Goal: Transaction & Acquisition: Purchase product/service

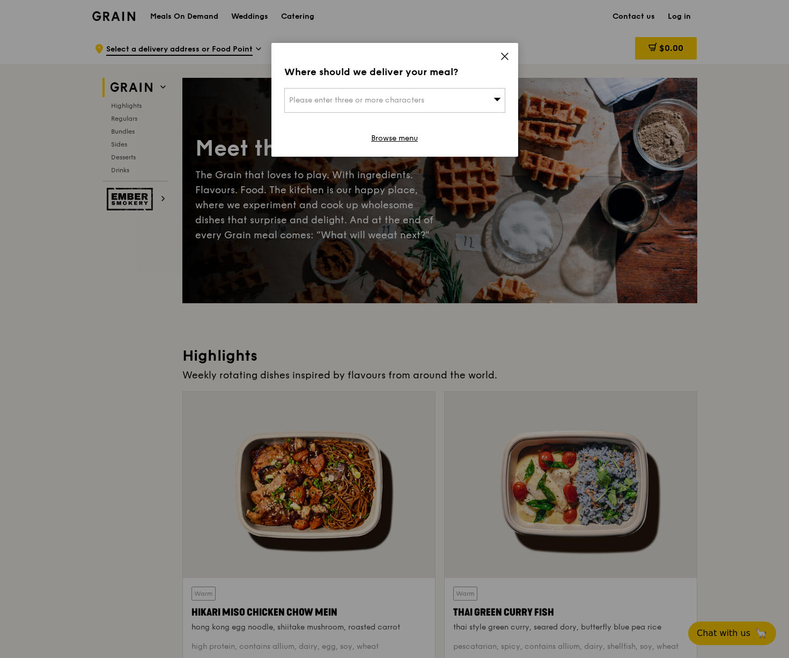
click at [507, 56] on icon at bounding box center [505, 57] width 10 height 10
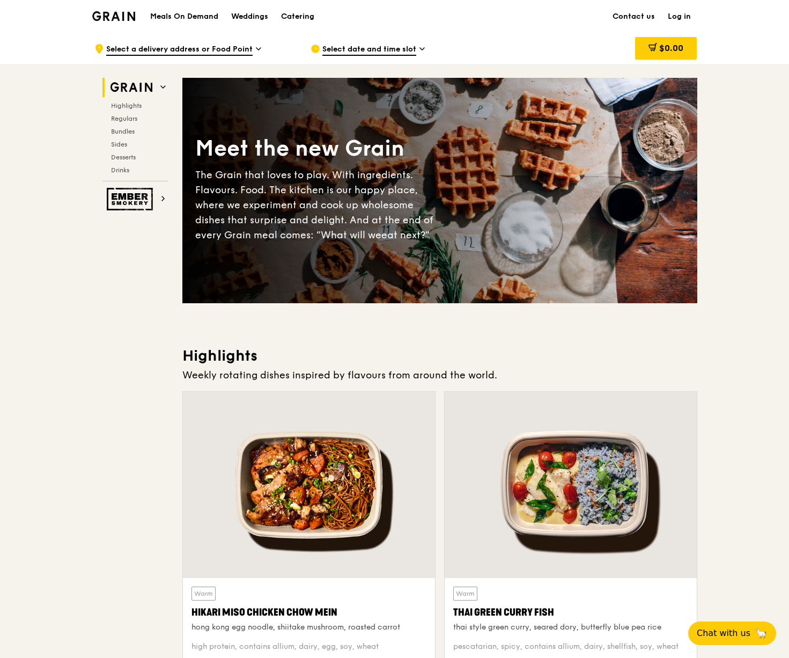
click at [673, 17] on link "Log in" at bounding box center [680, 17] width 36 height 32
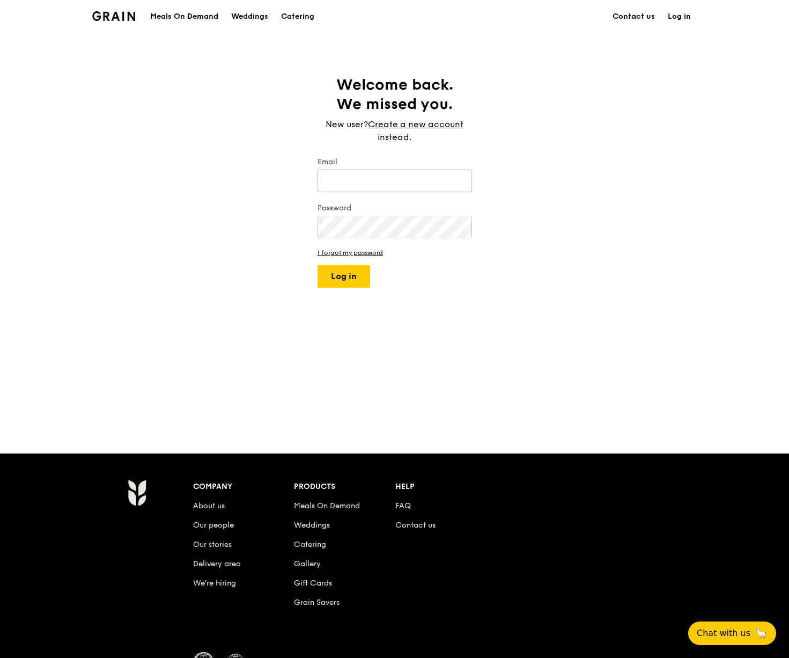
click at [368, 177] on input "Email" at bounding box center [395, 181] width 155 height 23
type input "[EMAIL_ADDRESS][DOMAIN_NAME]"
click at [318, 265] on button "Log in" at bounding box center [344, 276] width 53 height 23
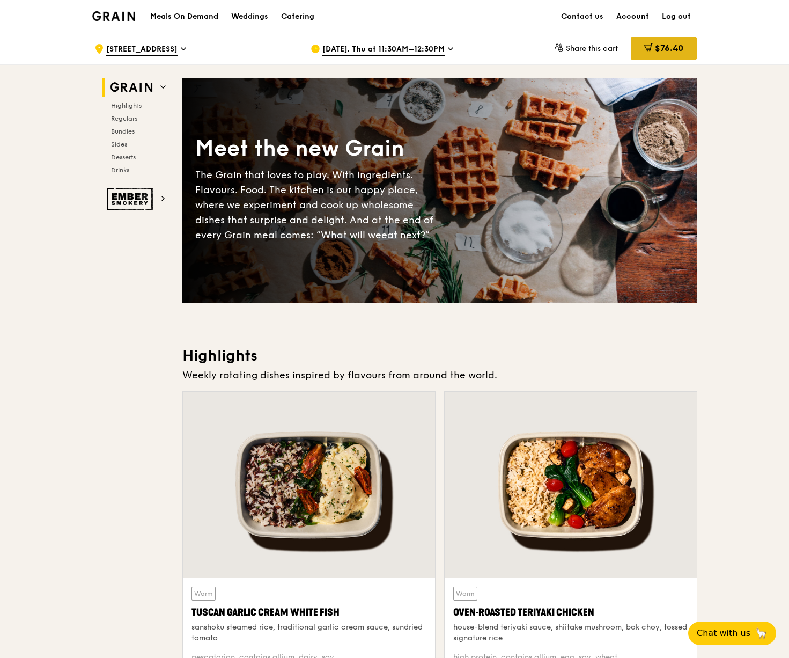
click at [667, 49] on span "$76.40" at bounding box center [669, 48] width 28 height 10
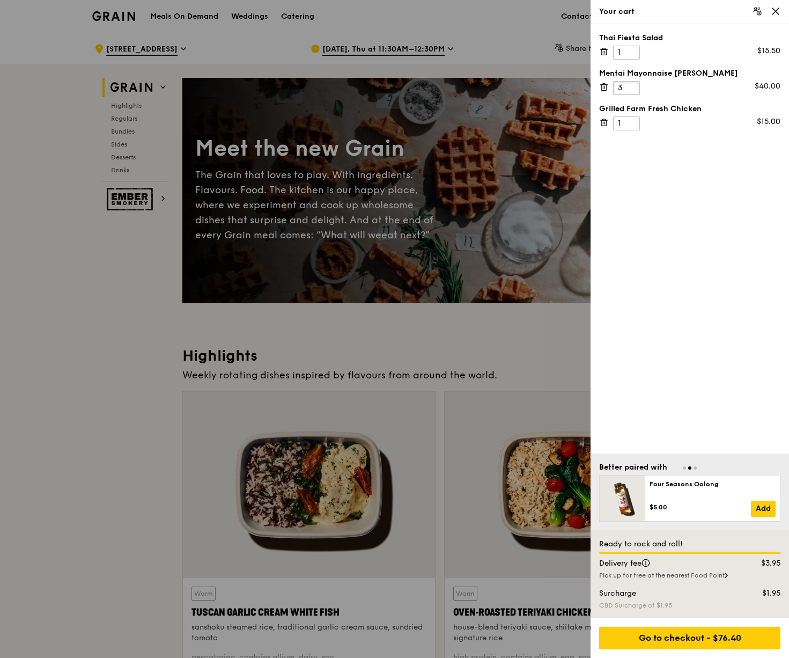
type input "3"
click at [631, 86] on input "3" at bounding box center [626, 88] width 27 height 14
click at [101, 329] on div at bounding box center [394, 329] width 789 height 658
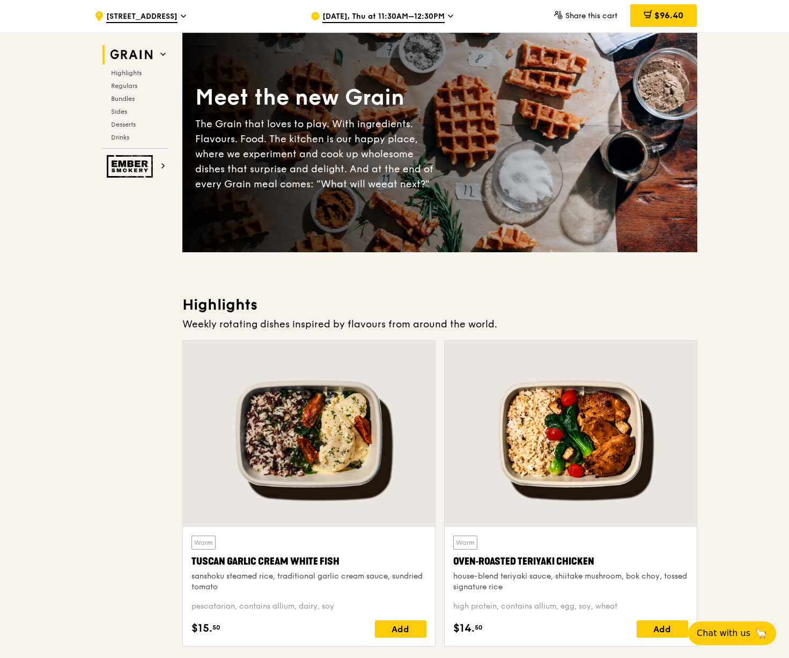
scroll to position [107, 0]
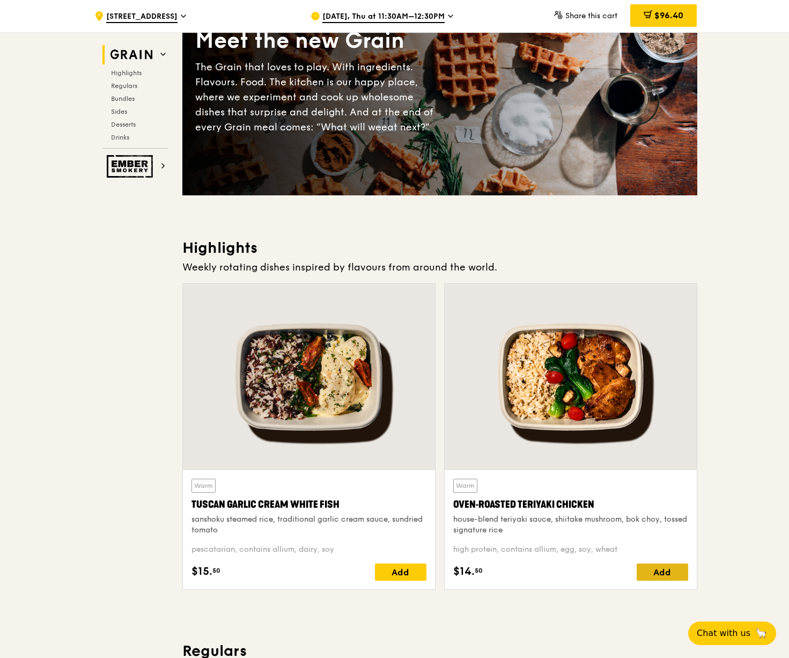
click at [657, 576] on div "Add" at bounding box center [663, 571] width 52 height 17
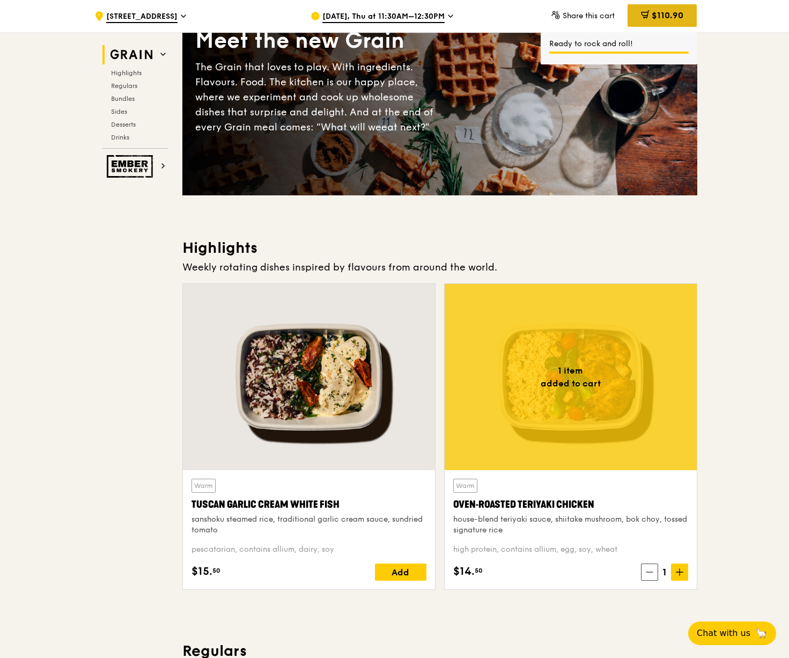
click at [652, 17] on span "$110.90" at bounding box center [668, 15] width 32 height 10
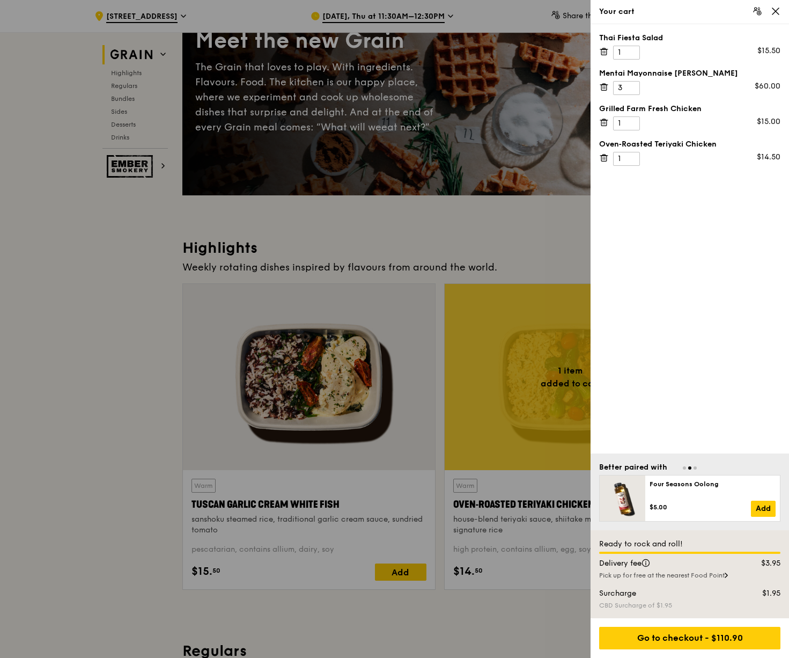
click at [692, 276] on div "Thai Fiesta Salad 1 $15.50 Mentai Mayonnaise Aburi Salmon 3 $60.00 Grilled Farm…" at bounding box center [690, 238] width 199 height 429
click at [779, 10] on icon at bounding box center [776, 11] width 10 height 10
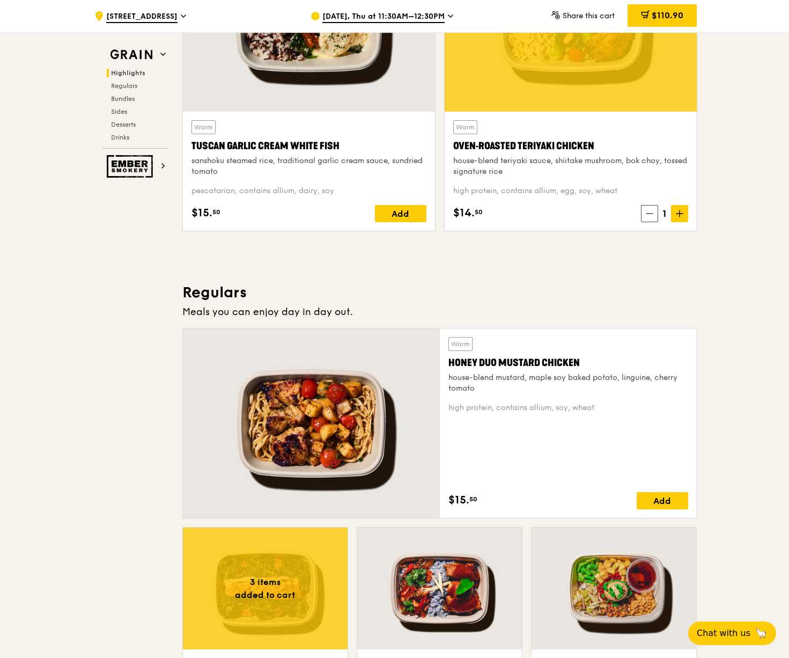
scroll to position [590, 0]
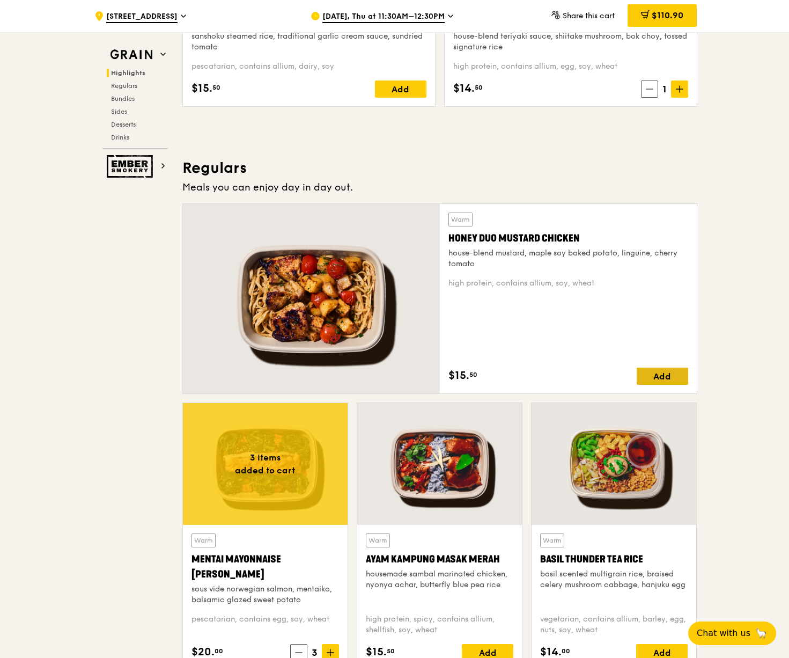
click at [656, 378] on div "Add" at bounding box center [663, 376] width 52 height 17
